Goal: Entertainment & Leisure: Consume media (video, audio)

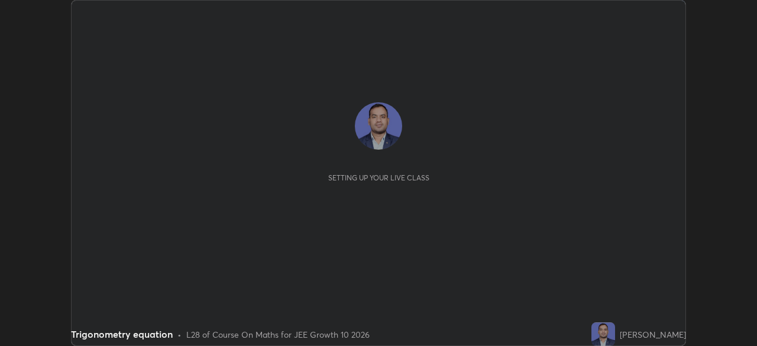
scroll to position [346, 757]
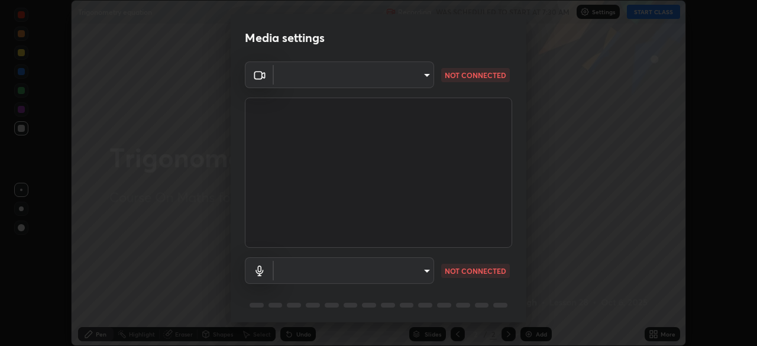
type input "b45de7ee0fa5affbd86f381d9850d11959442b20ac23425cf08cd12c60232317"
type input "communications"
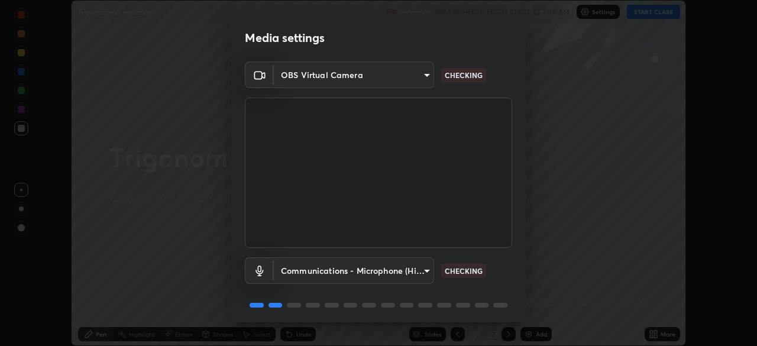
scroll to position [42, 0]
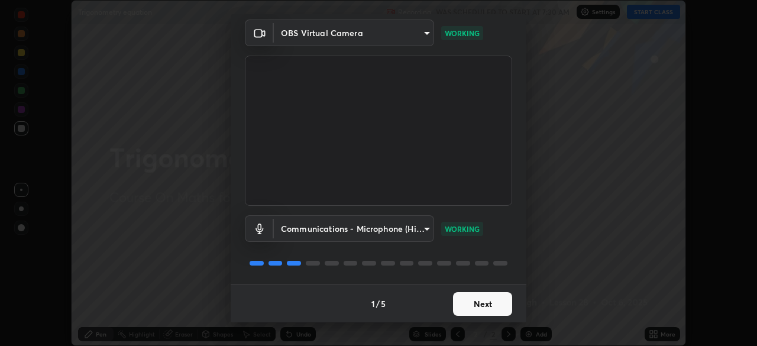
click at [490, 305] on button "Next" at bounding box center [482, 304] width 59 height 24
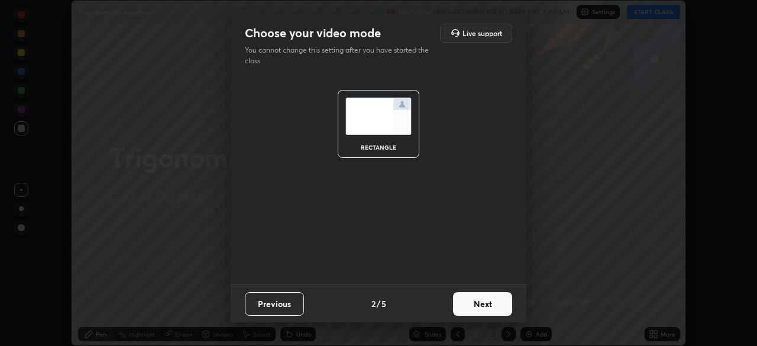
scroll to position [0, 0]
click at [490, 305] on button "Next" at bounding box center [482, 304] width 59 height 24
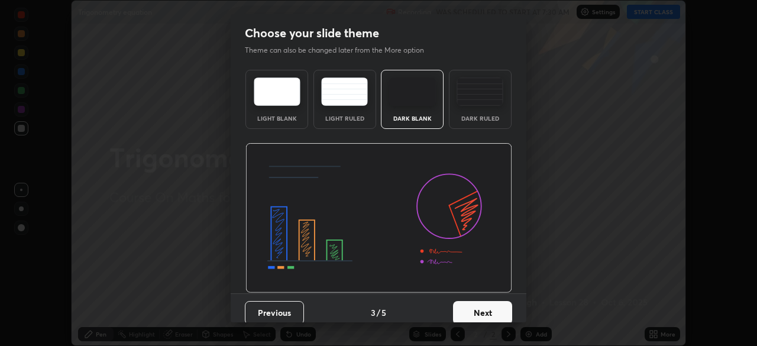
click at [489, 316] on button "Next" at bounding box center [482, 313] width 59 height 24
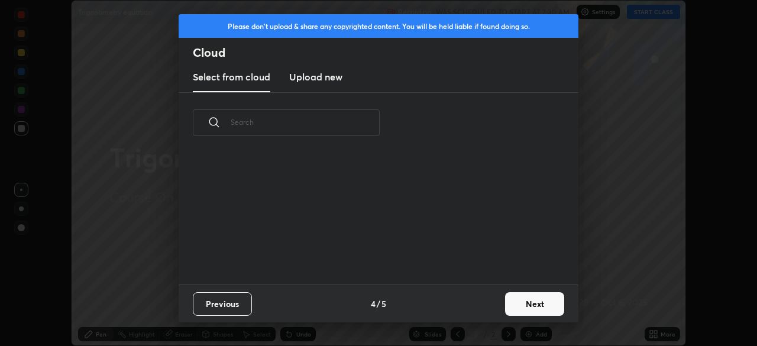
click at [530, 301] on button "Next" at bounding box center [534, 304] width 59 height 24
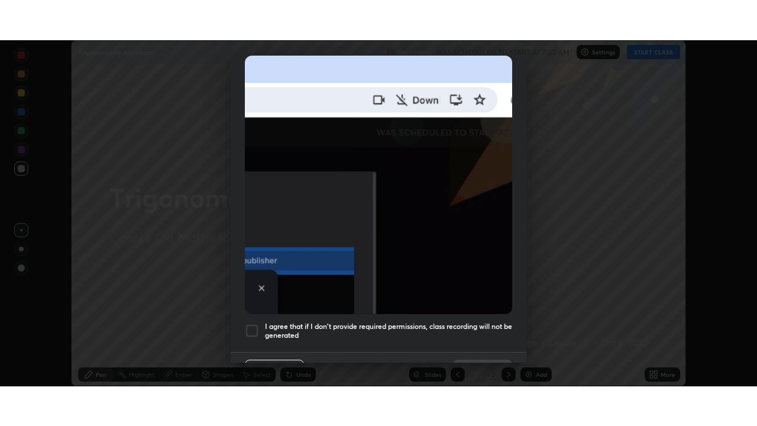
scroll to position [283, 0]
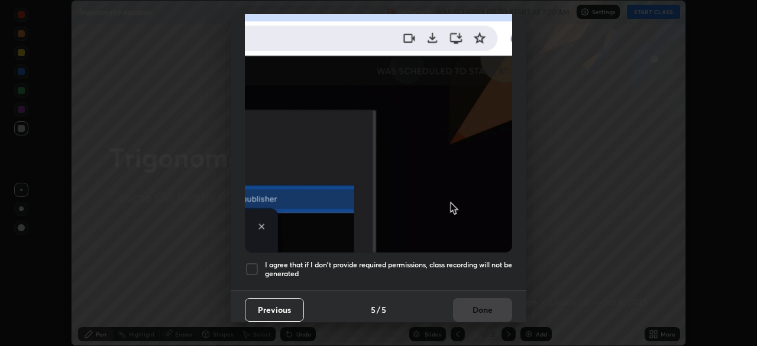
click at [250, 262] on div at bounding box center [252, 269] width 14 height 14
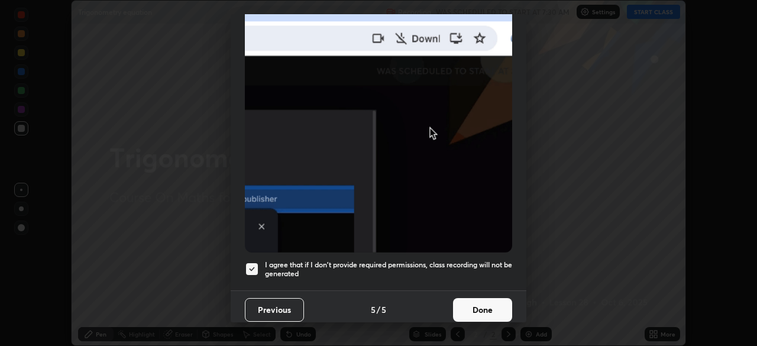
click at [476, 303] on button "Done" at bounding box center [482, 310] width 59 height 24
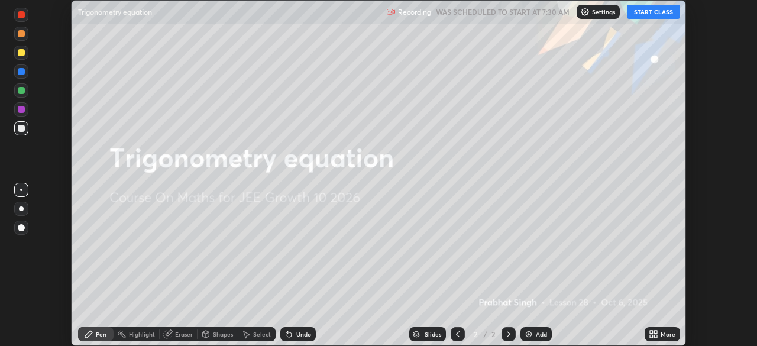
click at [643, 14] on button "START CLASS" at bounding box center [653, 12] width 53 height 14
click at [650, 335] on icon at bounding box center [651, 336] width 3 height 3
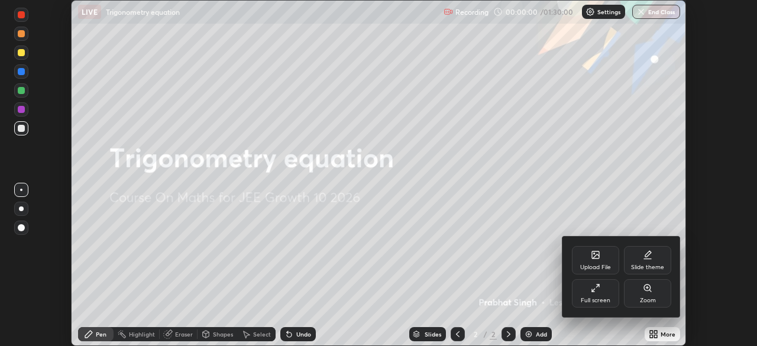
click at [592, 298] on div "Full screen" at bounding box center [596, 301] width 30 height 6
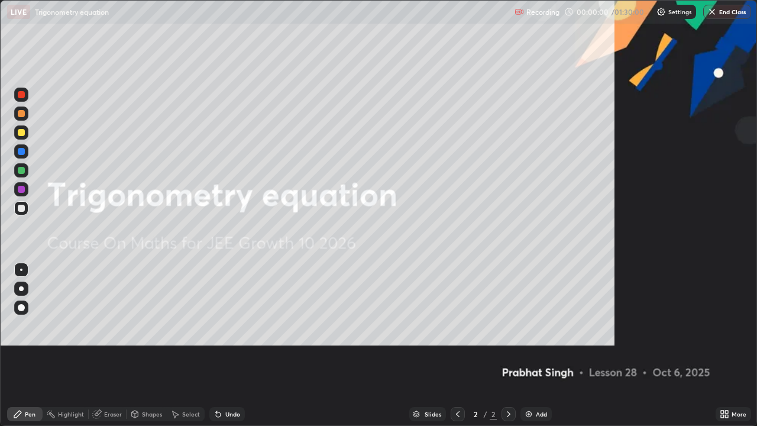
scroll to position [426, 757]
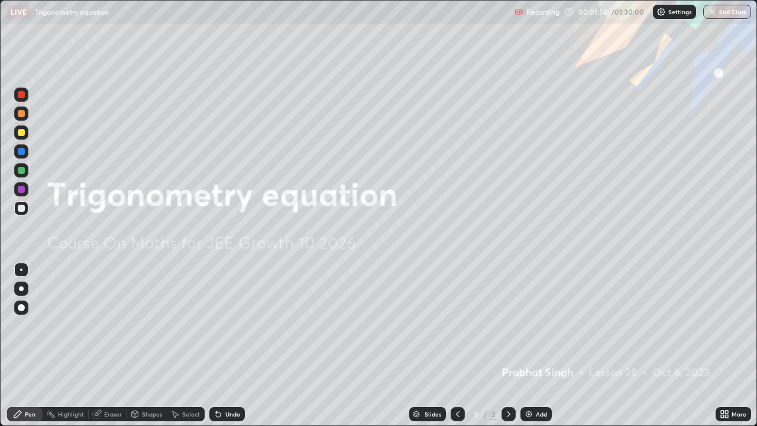
click at [526, 345] on img at bounding box center [528, 413] width 9 height 9
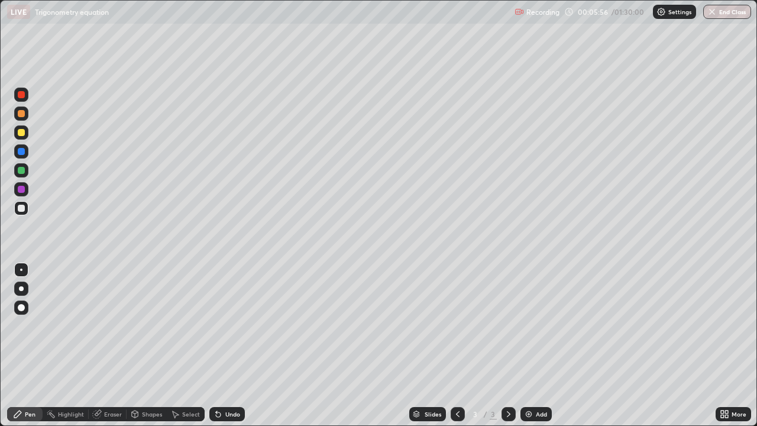
click at [21, 170] on div at bounding box center [21, 170] width 7 height 7
click at [21, 208] on div at bounding box center [21, 208] width 7 height 7
click at [21, 170] on div at bounding box center [21, 170] width 7 height 7
click at [20, 131] on div at bounding box center [21, 132] width 7 height 7
click at [140, 345] on div "Shapes" at bounding box center [147, 414] width 40 height 14
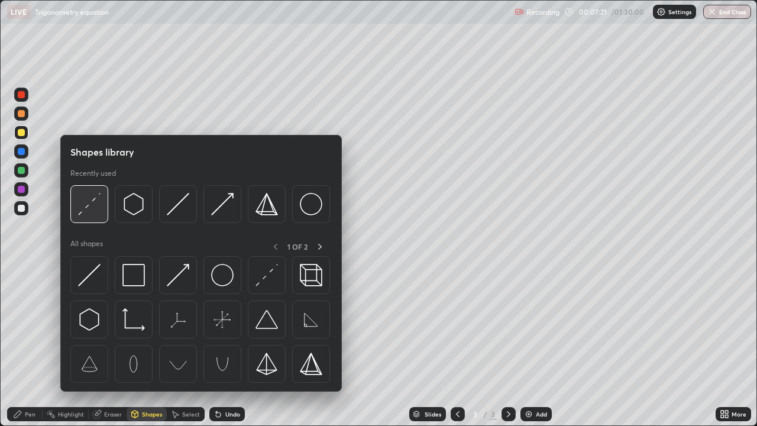
click at [93, 199] on img at bounding box center [89, 204] width 22 height 22
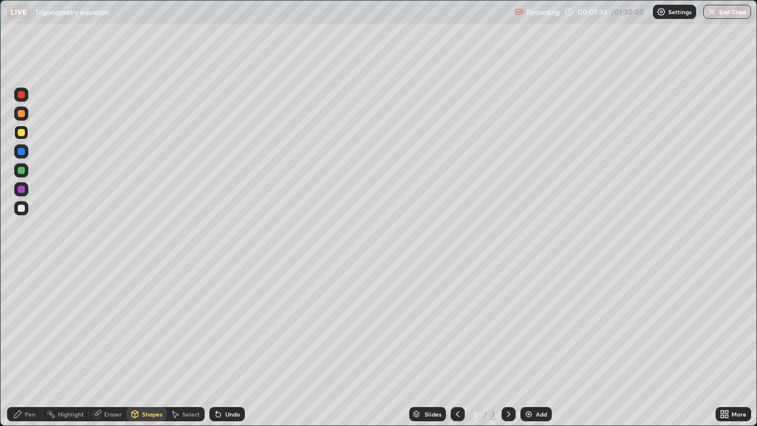
click at [25, 345] on div "Pen" at bounding box center [30, 414] width 11 height 6
click at [527, 345] on img at bounding box center [528, 413] width 9 height 9
click at [23, 209] on div at bounding box center [21, 208] width 7 height 7
click at [23, 132] on div at bounding box center [21, 132] width 7 height 7
click at [459, 345] on icon at bounding box center [457, 413] width 9 height 9
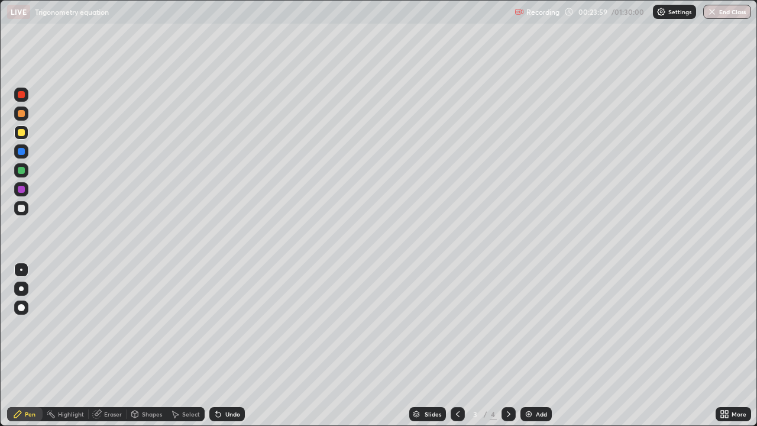
click at [507, 345] on icon at bounding box center [508, 413] width 9 height 9
click at [526, 345] on img at bounding box center [528, 413] width 9 height 9
click at [143, 345] on div "Shapes" at bounding box center [152, 414] width 20 height 6
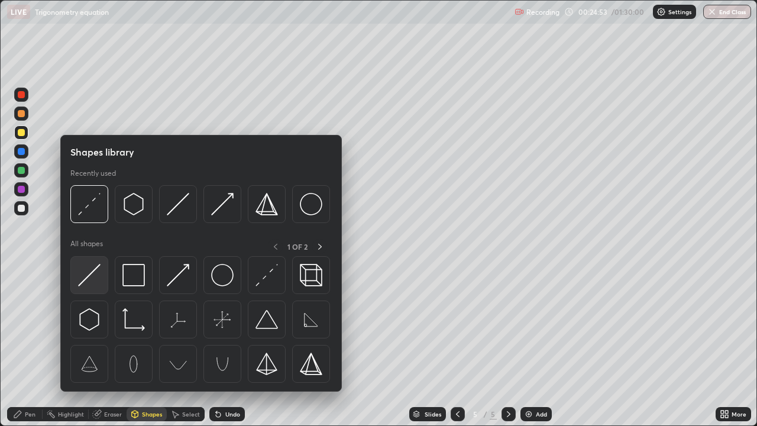
click at [91, 269] on img at bounding box center [89, 275] width 22 height 22
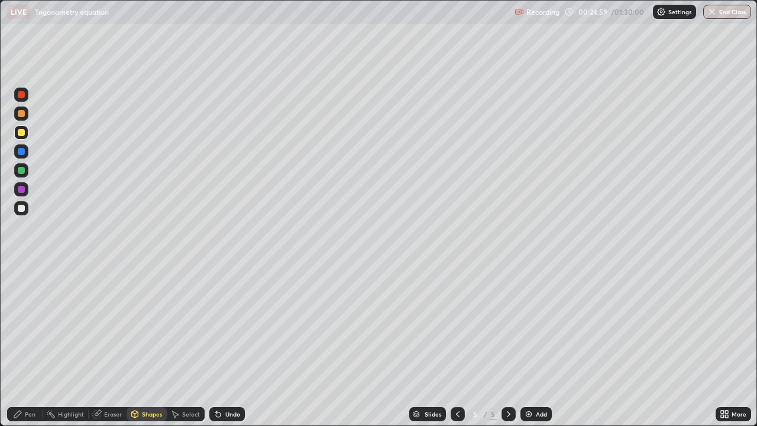
click at [143, 345] on div "Shapes" at bounding box center [152, 414] width 20 height 6
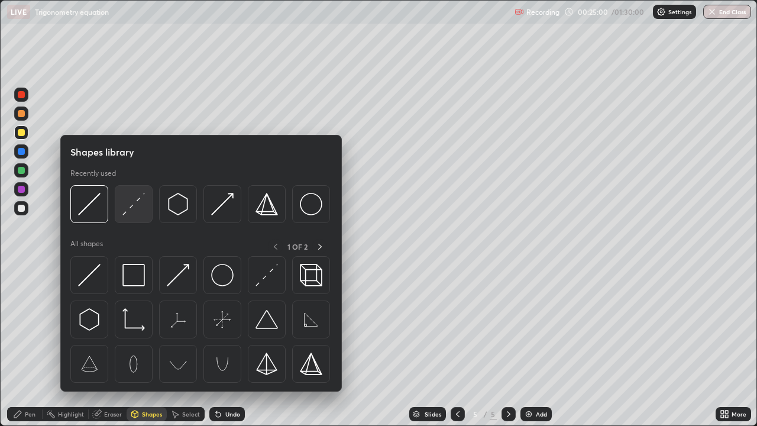
click at [130, 203] on img at bounding box center [133, 204] width 22 height 22
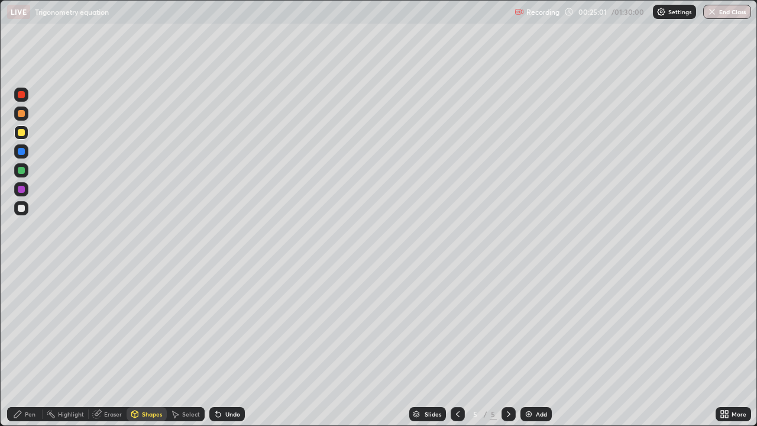
click at [21, 208] on div at bounding box center [21, 208] width 7 height 7
click at [27, 345] on div "Pen" at bounding box center [30, 414] width 11 height 6
click at [21, 211] on div at bounding box center [21, 208] width 7 height 7
click at [21, 170] on div at bounding box center [21, 170] width 7 height 7
click at [19, 134] on div at bounding box center [21, 132] width 7 height 7
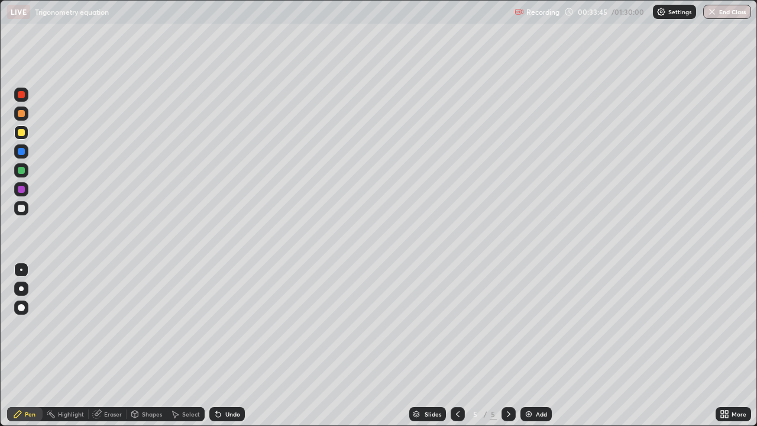
click at [115, 345] on div "Eraser" at bounding box center [113, 414] width 18 height 6
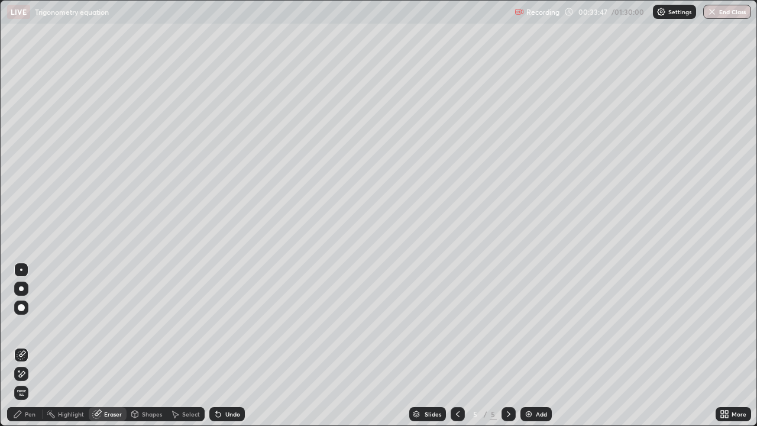
click at [22, 345] on icon at bounding box center [17, 413] width 9 height 9
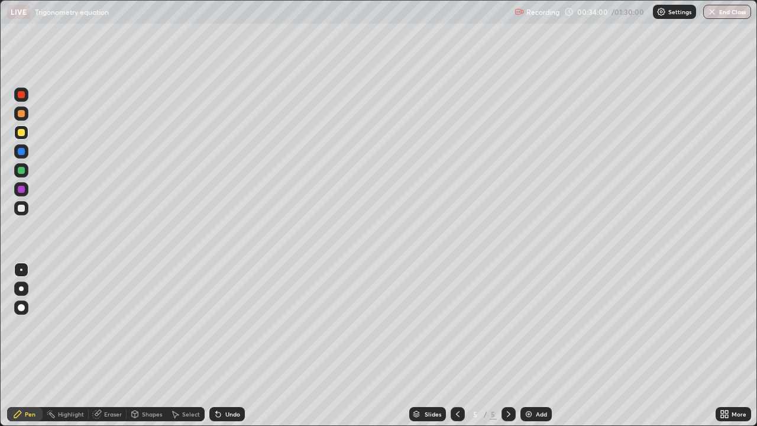
click at [531, 345] on img at bounding box center [528, 413] width 9 height 9
click at [221, 345] on div "Undo" at bounding box center [226, 414] width 35 height 14
click at [225, 345] on div "Undo" at bounding box center [232, 414] width 15 height 6
click at [474, 345] on div "6" at bounding box center [476, 414] width 12 height 7
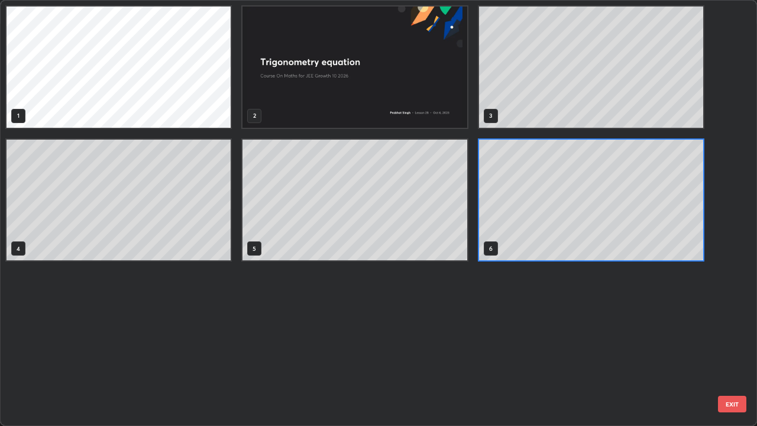
scroll to position [421, 750]
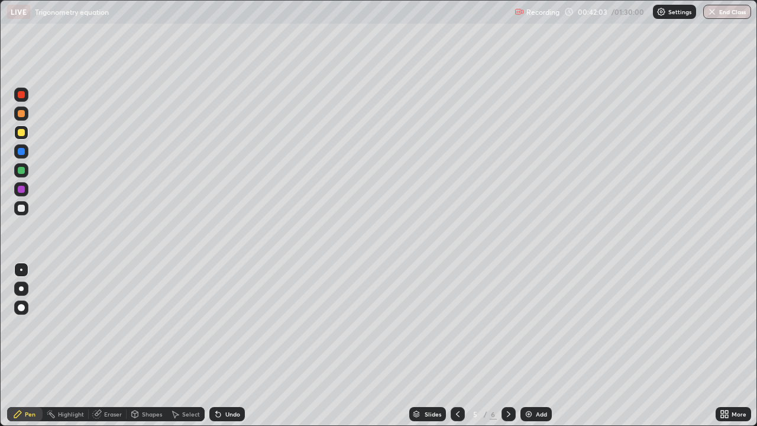
click at [508, 345] on icon at bounding box center [508, 413] width 9 height 9
click at [533, 345] on div "Add" at bounding box center [536, 414] width 31 height 14
click at [143, 345] on div "Shapes" at bounding box center [152, 414] width 20 height 6
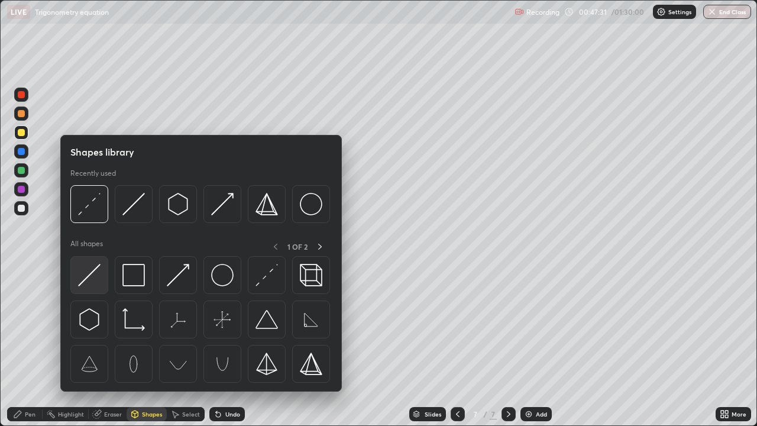
click at [92, 274] on img at bounding box center [89, 275] width 22 height 22
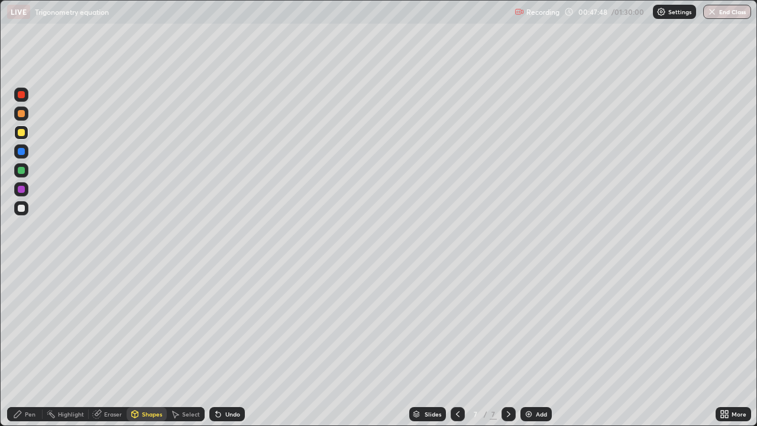
click at [143, 345] on div "Shapes" at bounding box center [152, 414] width 20 height 6
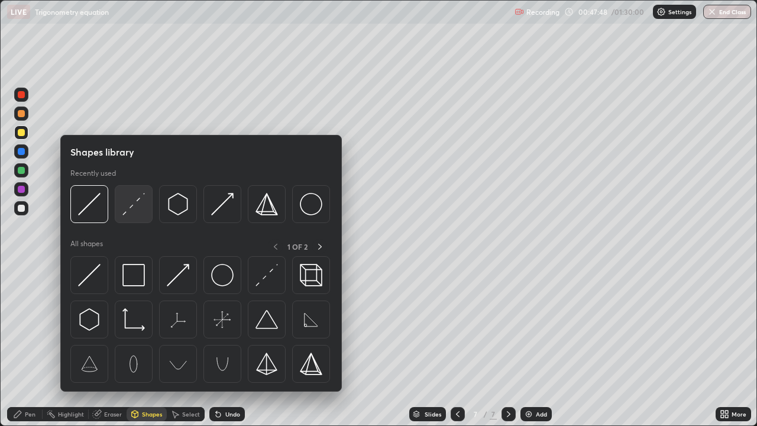
click at [133, 212] on img at bounding box center [133, 204] width 22 height 22
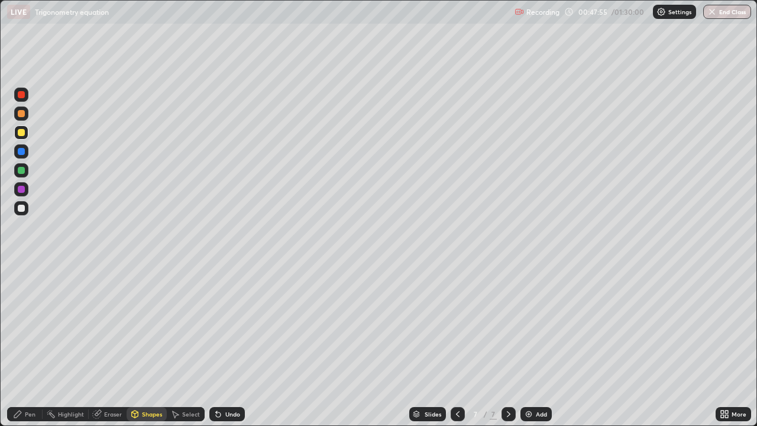
click at [217, 345] on icon at bounding box center [218, 414] width 5 height 5
click at [21, 210] on div at bounding box center [21, 208] width 7 height 7
click at [225, 345] on div "Undo" at bounding box center [232, 414] width 15 height 6
click at [22, 345] on icon at bounding box center [17, 413] width 9 height 9
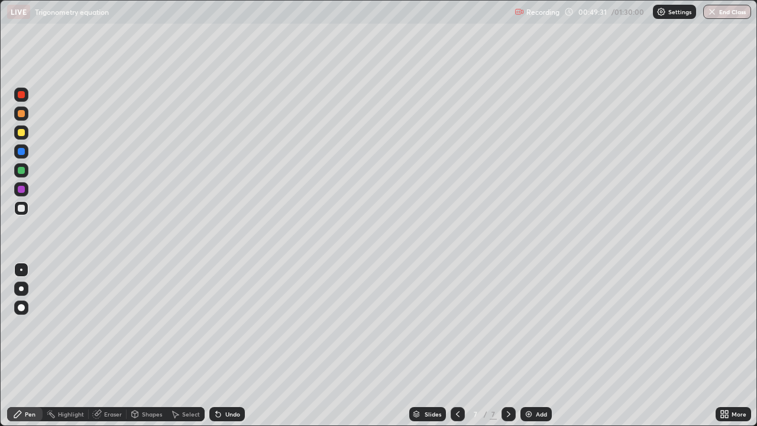
click at [24, 95] on div at bounding box center [21, 94] width 7 height 7
click at [219, 345] on icon at bounding box center [218, 413] width 9 height 9
click at [190, 118] on button "Undo" at bounding box center [205, 122] width 34 height 14
click at [525, 345] on img at bounding box center [528, 413] width 9 height 9
click at [460, 345] on icon at bounding box center [457, 413] width 9 height 9
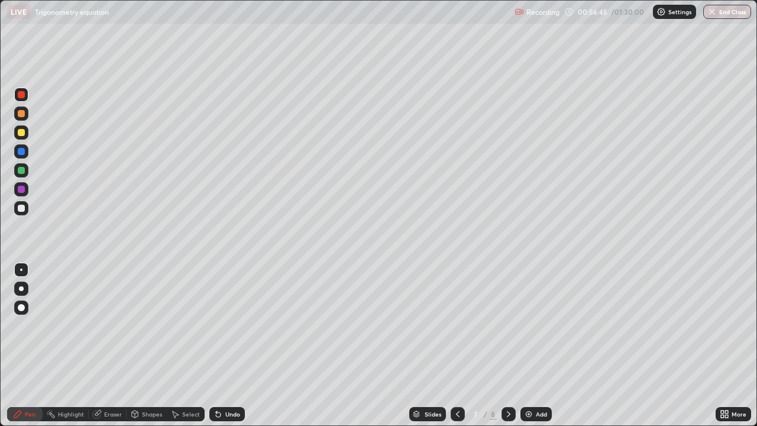
click at [510, 345] on icon at bounding box center [508, 413] width 9 height 9
click at [457, 345] on icon at bounding box center [457, 413] width 9 height 9
click at [509, 345] on icon at bounding box center [508, 413] width 9 height 9
click at [460, 345] on icon at bounding box center [457, 413] width 9 height 9
click at [508, 345] on icon at bounding box center [508, 413] width 9 height 9
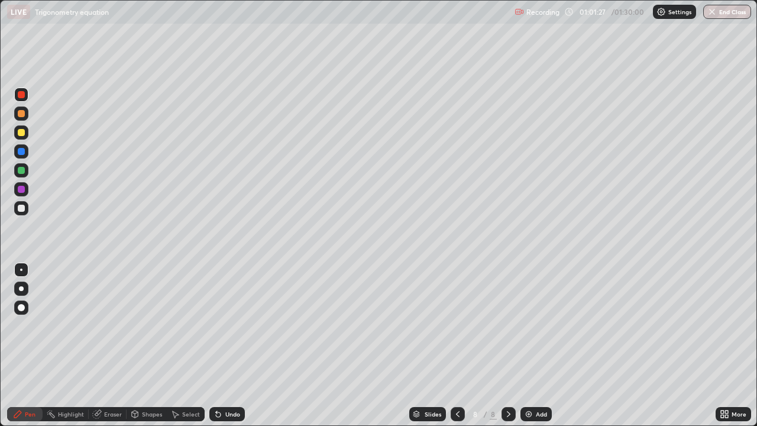
click at [461, 345] on icon at bounding box center [457, 413] width 9 height 9
click at [222, 345] on div "Undo" at bounding box center [226, 414] width 35 height 14
click at [21, 170] on div at bounding box center [21, 170] width 7 height 7
click at [511, 345] on icon at bounding box center [508, 413] width 9 height 9
click at [531, 345] on img at bounding box center [528, 413] width 9 height 9
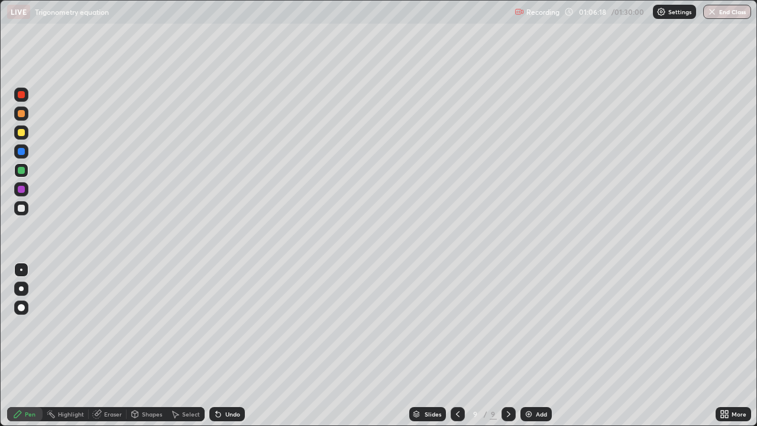
click at [142, 345] on div "Shapes" at bounding box center [152, 414] width 20 height 6
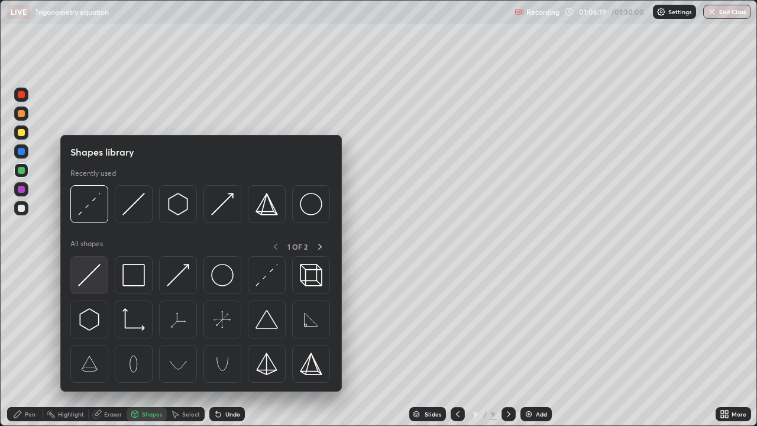
click at [94, 273] on img at bounding box center [89, 275] width 22 height 22
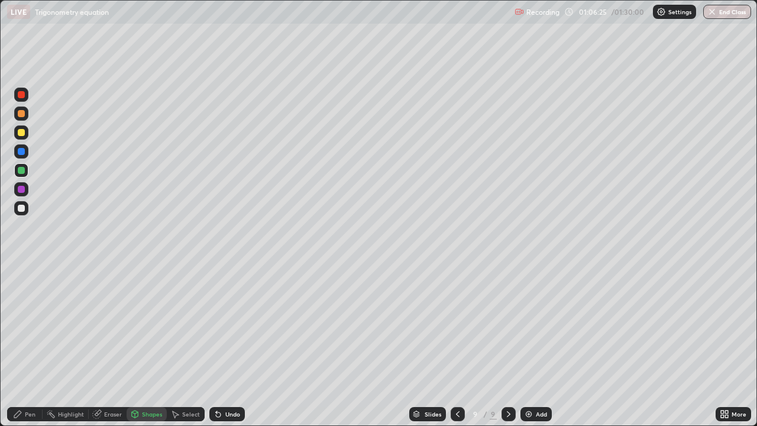
click at [143, 345] on div "Shapes" at bounding box center [152, 414] width 20 height 6
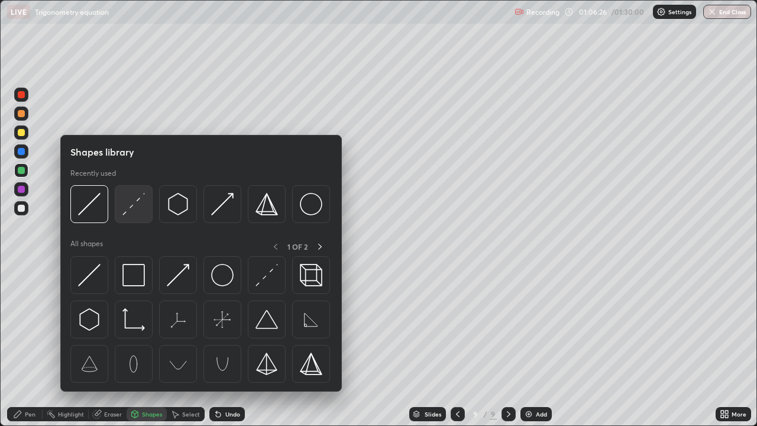
click at [130, 206] on img at bounding box center [133, 204] width 22 height 22
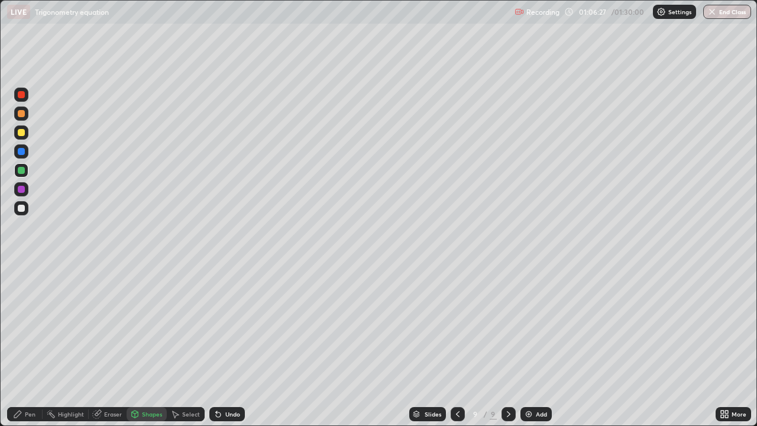
click at [21, 189] on div at bounding box center [21, 189] width 7 height 7
click at [219, 345] on icon at bounding box center [218, 413] width 9 height 9
click at [28, 345] on div "Pen" at bounding box center [30, 414] width 11 height 6
click at [221, 345] on icon at bounding box center [218, 413] width 9 height 9
click at [222, 345] on div "Undo" at bounding box center [226, 414] width 35 height 14
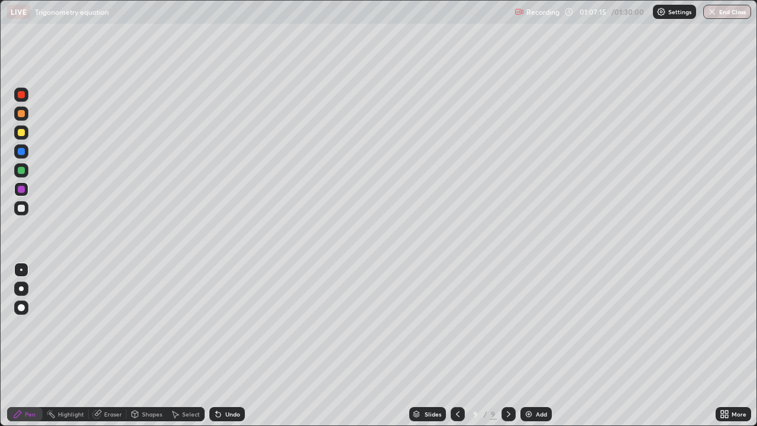
click at [223, 345] on div "Undo" at bounding box center [226, 414] width 35 height 14
click at [21, 131] on div at bounding box center [21, 132] width 7 height 7
click at [457, 345] on icon at bounding box center [457, 413] width 9 height 9
click at [508, 345] on icon at bounding box center [508, 413] width 9 height 9
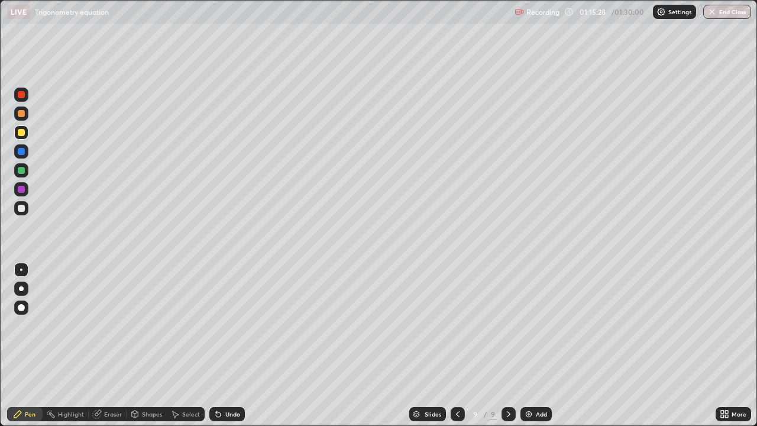
click at [528, 345] on img at bounding box center [528, 413] width 9 height 9
click at [141, 345] on div "Shapes" at bounding box center [147, 414] width 40 height 14
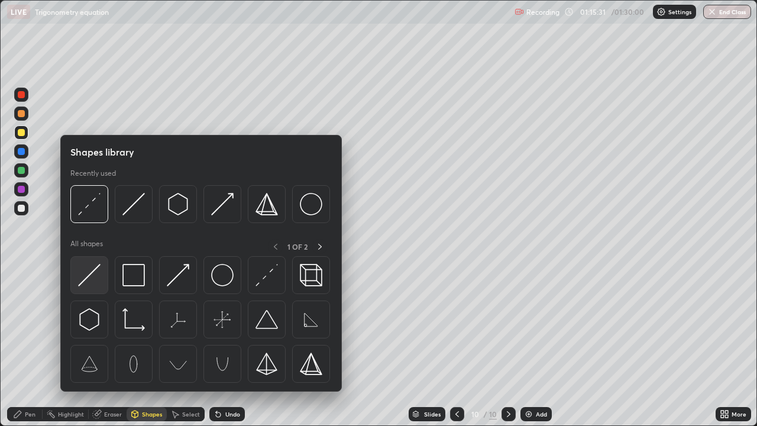
click at [98, 276] on img at bounding box center [89, 275] width 22 height 22
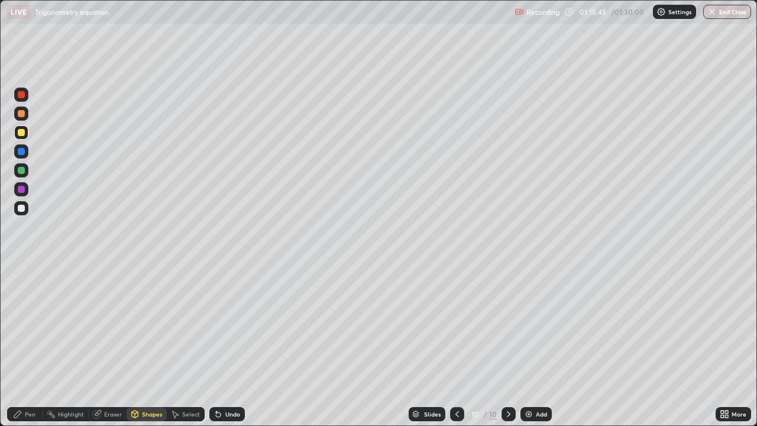
click at [21, 208] on div at bounding box center [21, 208] width 7 height 7
click at [28, 345] on div "Pen" at bounding box center [30, 414] width 11 height 6
click at [21, 172] on div at bounding box center [21, 170] width 7 height 7
click at [108, 345] on div "Eraser" at bounding box center [113, 414] width 18 height 6
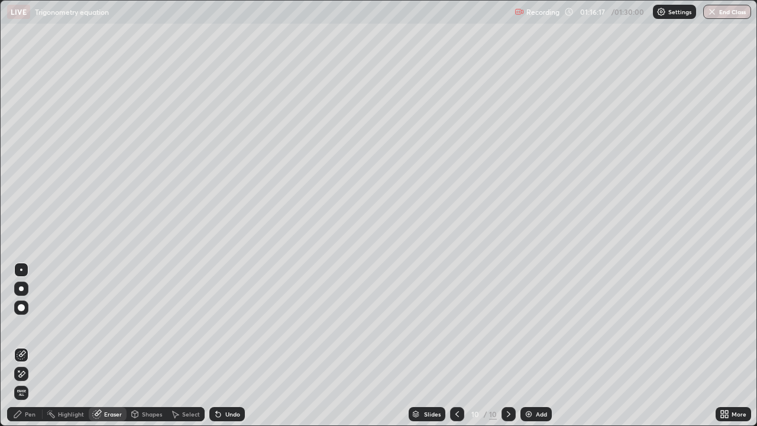
click at [142, 345] on div "Shapes" at bounding box center [152, 414] width 20 height 6
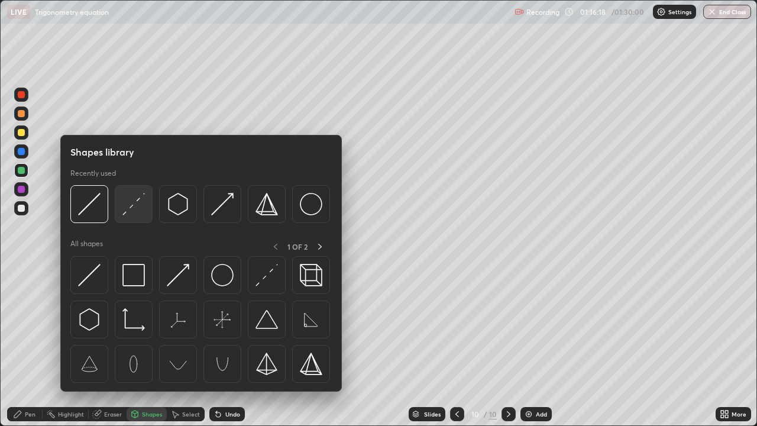
click at [133, 209] on img at bounding box center [133, 204] width 22 height 22
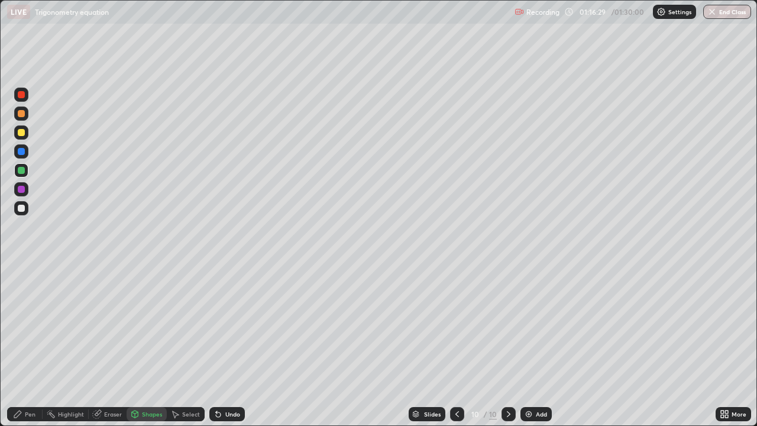
click at [21, 345] on icon at bounding box center [17, 414] width 7 height 7
click at [22, 115] on div at bounding box center [21, 113] width 7 height 7
click at [21, 208] on div at bounding box center [21, 208] width 7 height 7
click at [117, 345] on div "Eraser" at bounding box center [113, 414] width 18 height 6
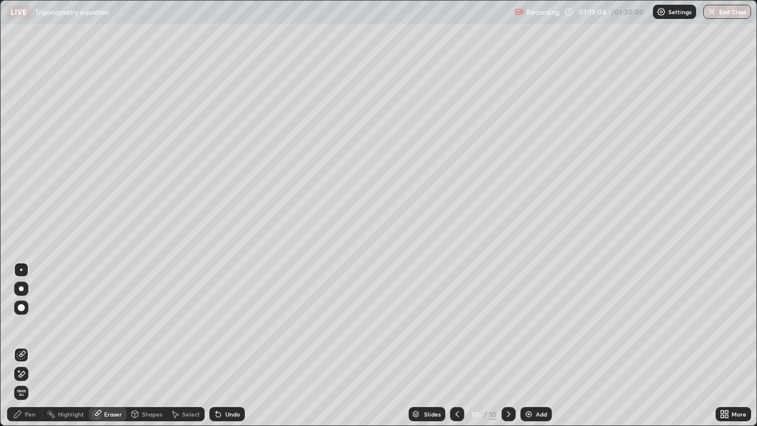
click at [149, 345] on div "Shapes" at bounding box center [152, 414] width 20 height 6
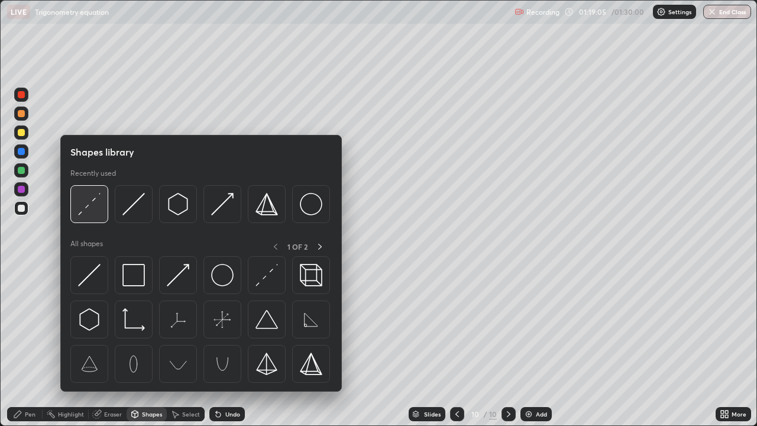
click at [104, 202] on div at bounding box center [89, 204] width 38 height 38
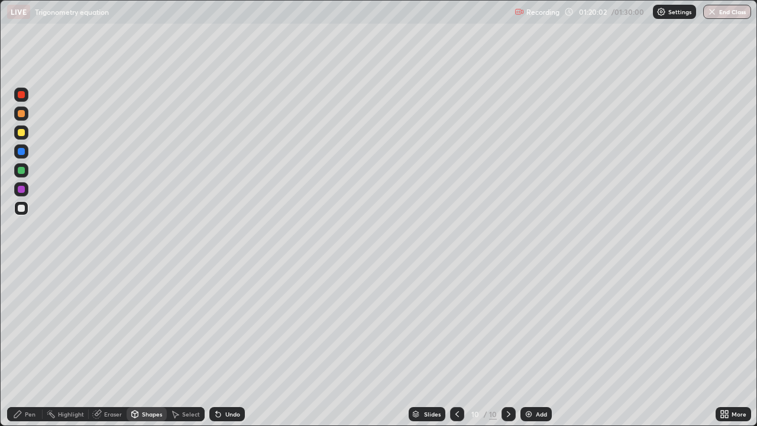
click at [21, 189] on div at bounding box center [21, 189] width 7 height 7
click at [217, 345] on icon at bounding box center [218, 413] width 9 height 9
click at [25, 345] on div "Pen" at bounding box center [30, 414] width 11 height 6
click at [109, 345] on div "Eraser" at bounding box center [113, 414] width 18 height 6
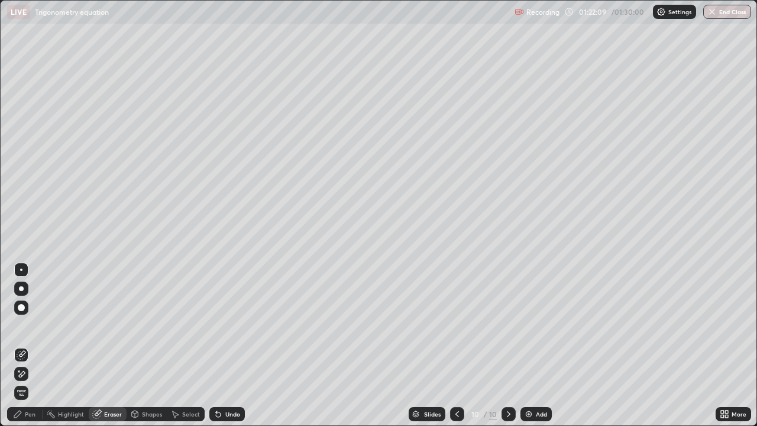
click at [21, 345] on icon at bounding box center [21, 374] width 9 height 10
click at [142, 345] on div "Shapes" at bounding box center [152, 414] width 20 height 6
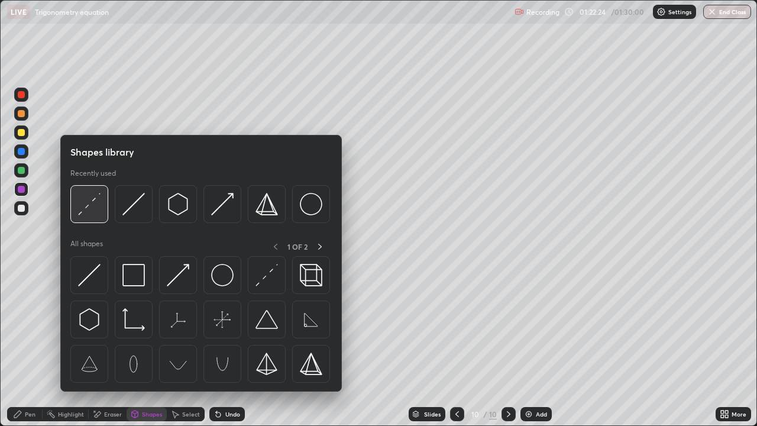
click at [91, 202] on img at bounding box center [89, 204] width 22 height 22
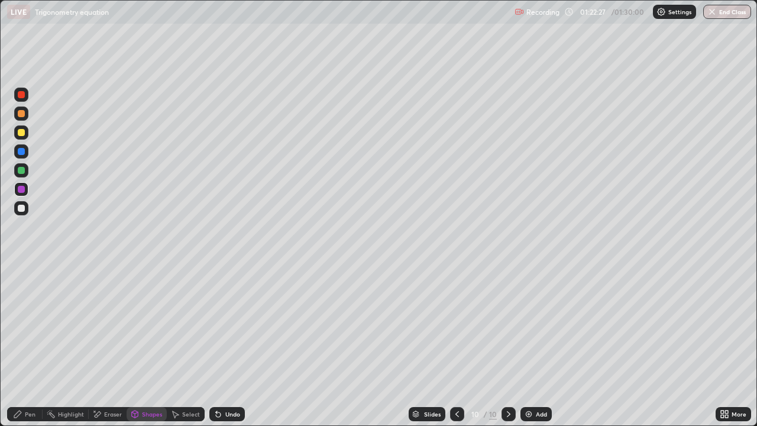
click at [21, 170] on div at bounding box center [21, 170] width 7 height 7
click at [32, 345] on div "Pen" at bounding box center [30, 414] width 11 height 6
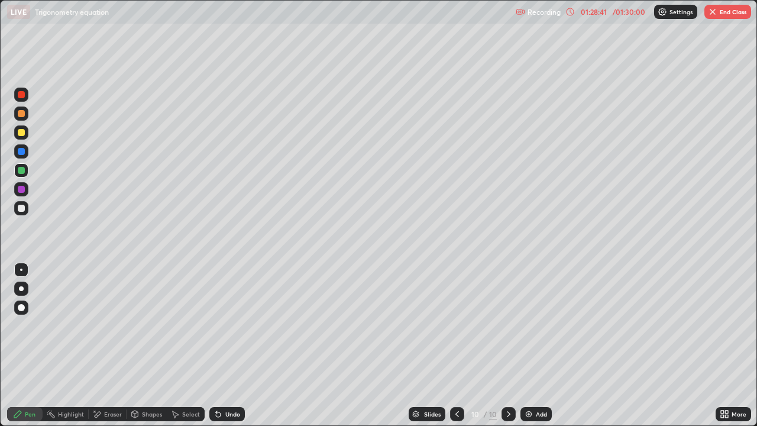
click at [719, 9] on button "End Class" at bounding box center [728, 12] width 47 height 14
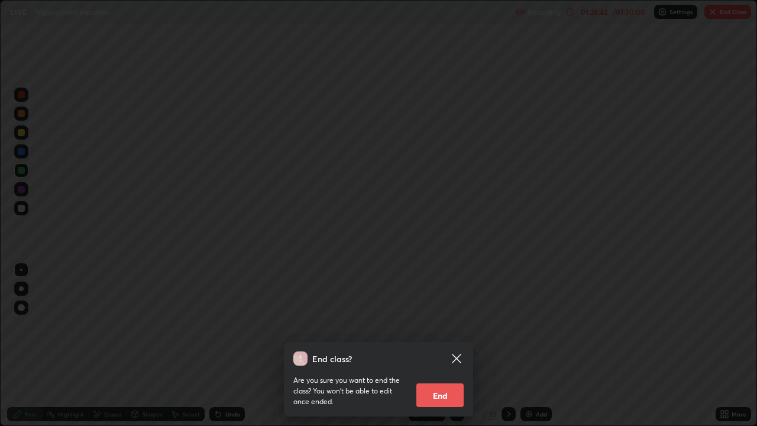
click at [446, 345] on button "End" at bounding box center [439, 395] width 47 height 24
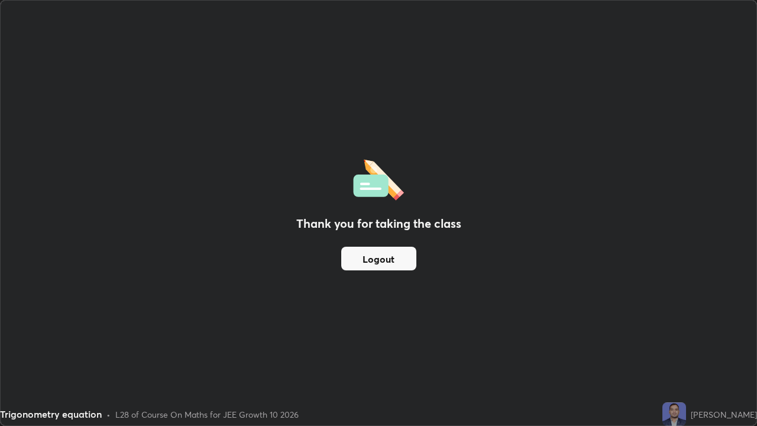
click at [383, 259] on button "Logout" at bounding box center [378, 259] width 75 height 24
